Goal: Task Accomplishment & Management: Manage account settings

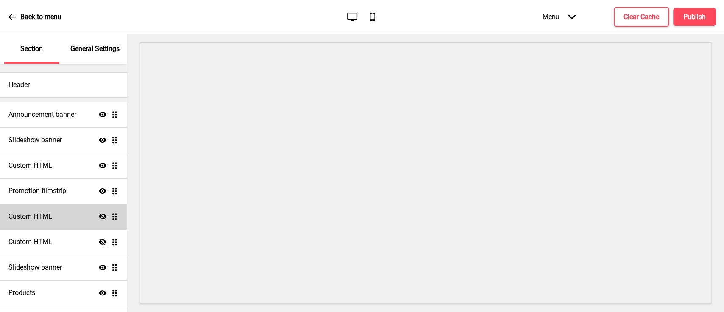
scroll to position [74, 0]
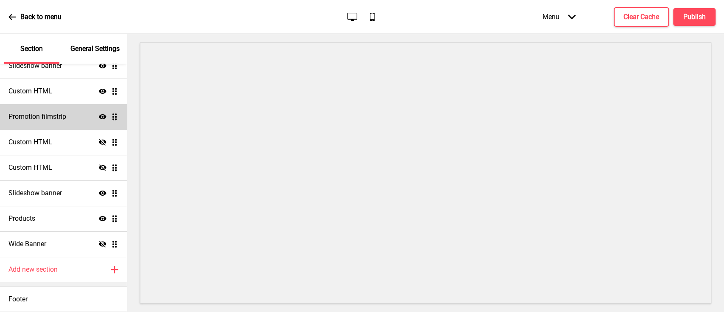
click at [56, 119] on h4 "Promotion filmstrip" at bounding box center [37, 116] width 58 height 9
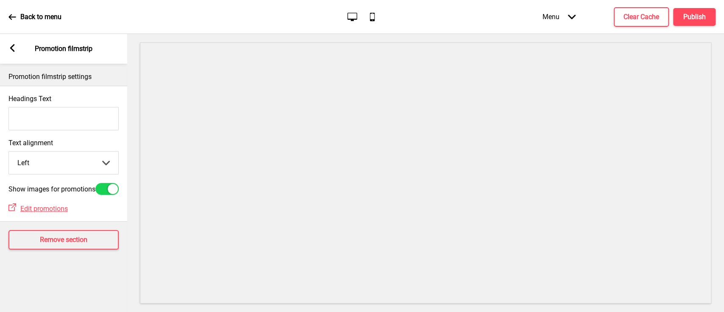
click at [9, 52] on div "Arrow left" at bounding box center [12, 48] width 8 height 9
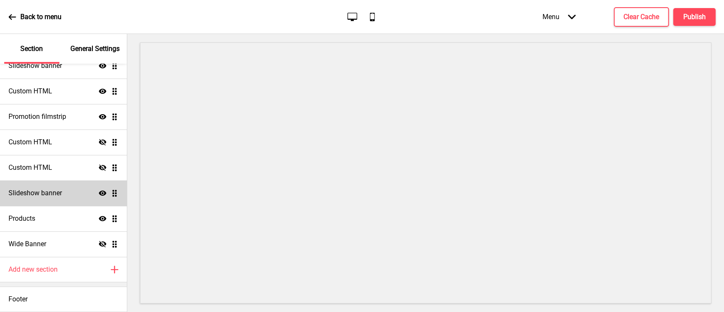
click at [65, 194] on div "Slideshow banner Show Drag" at bounding box center [63, 192] width 127 height 25
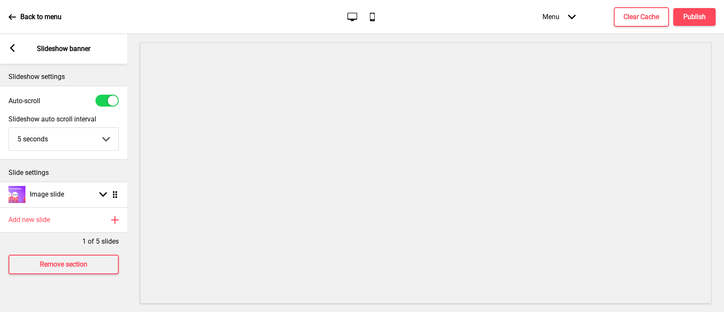
click at [17, 49] on div "Arrow left Slideshow banner" at bounding box center [63, 49] width 127 height 30
click at [14, 49] on rect at bounding box center [12, 48] width 8 height 8
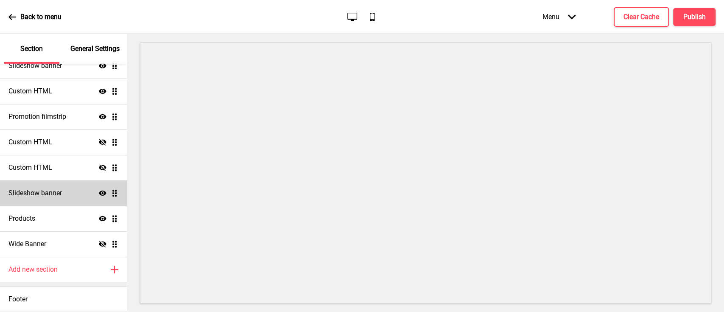
click at [73, 192] on div "Slideshow banner Show Drag" at bounding box center [63, 192] width 127 height 25
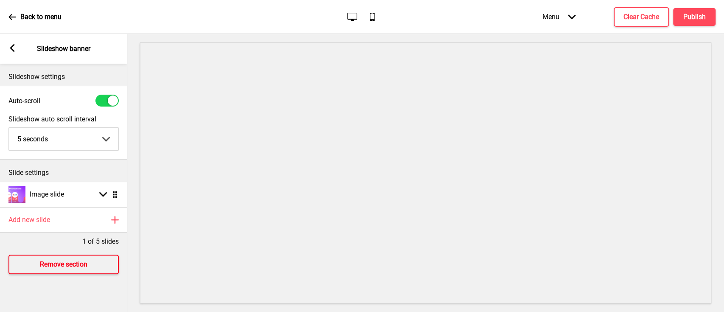
click at [57, 269] on button "Remove section" at bounding box center [63, 264] width 110 height 20
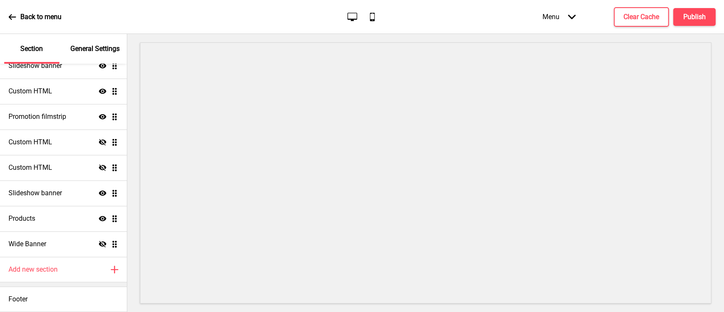
scroll to position [49, 0]
click at [695, 14] on h4 "Publish" at bounding box center [694, 16] width 22 height 9
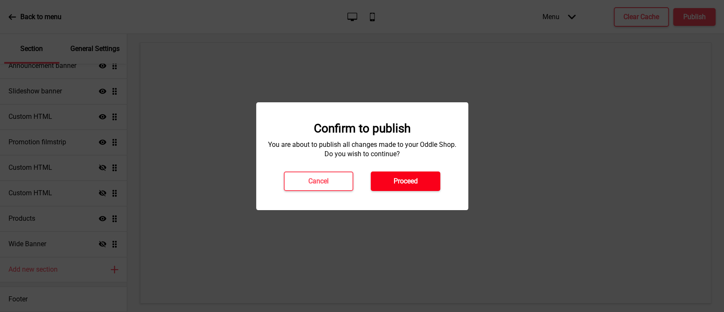
click at [384, 184] on button "Proceed" at bounding box center [406, 181] width 70 height 20
